Goal: Check status: Check status

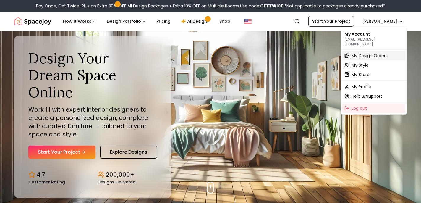
click at [362, 53] on span "My Design Orders" at bounding box center [369, 56] width 36 height 6
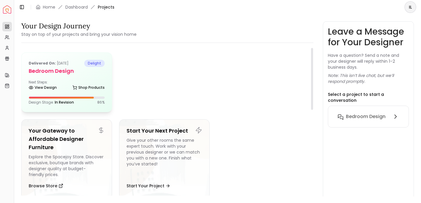
click at [62, 79] on div "Delivered on: [DATE] delight Bedroom design Next Steps: View Design Shop Produc…" at bounding box center [67, 82] width 90 height 59
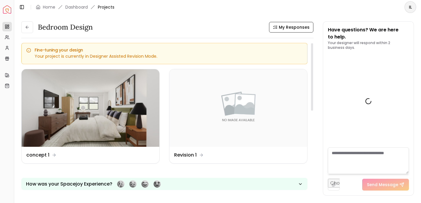
scroll to position [1004, 0]
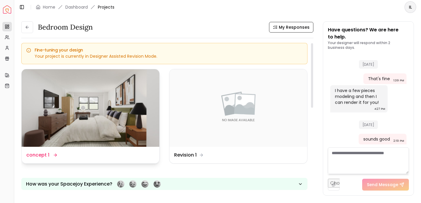
click at [63, 78] on img at bounding box center [91, 107] width 138 height 77
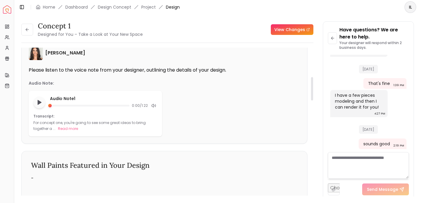
scroll to position [179, 0]
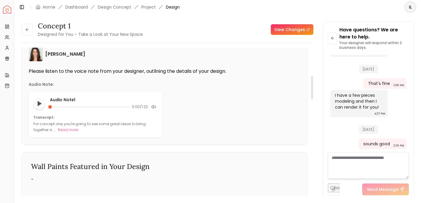
drag, startPoint x: 307, startPoint y: 80, endPoint x: 92, endPoint y: 2, distance: 228.0
click at [302, 80] on div "[PERSON_NAME] Please listen to the voice note from your designer, outlining the…" at bounding box center [165, 92] width 286 height 105
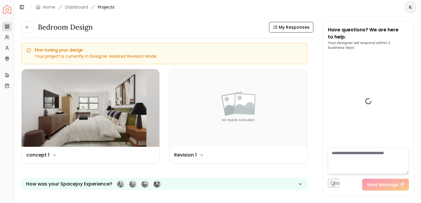
scroll to position [1004, 0]
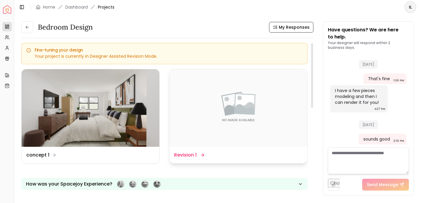
click at [231, 106] on img at bounding box center [238, 107] width 138 height 77
